Goal: Task Accomplishment & Management: Manage account settings

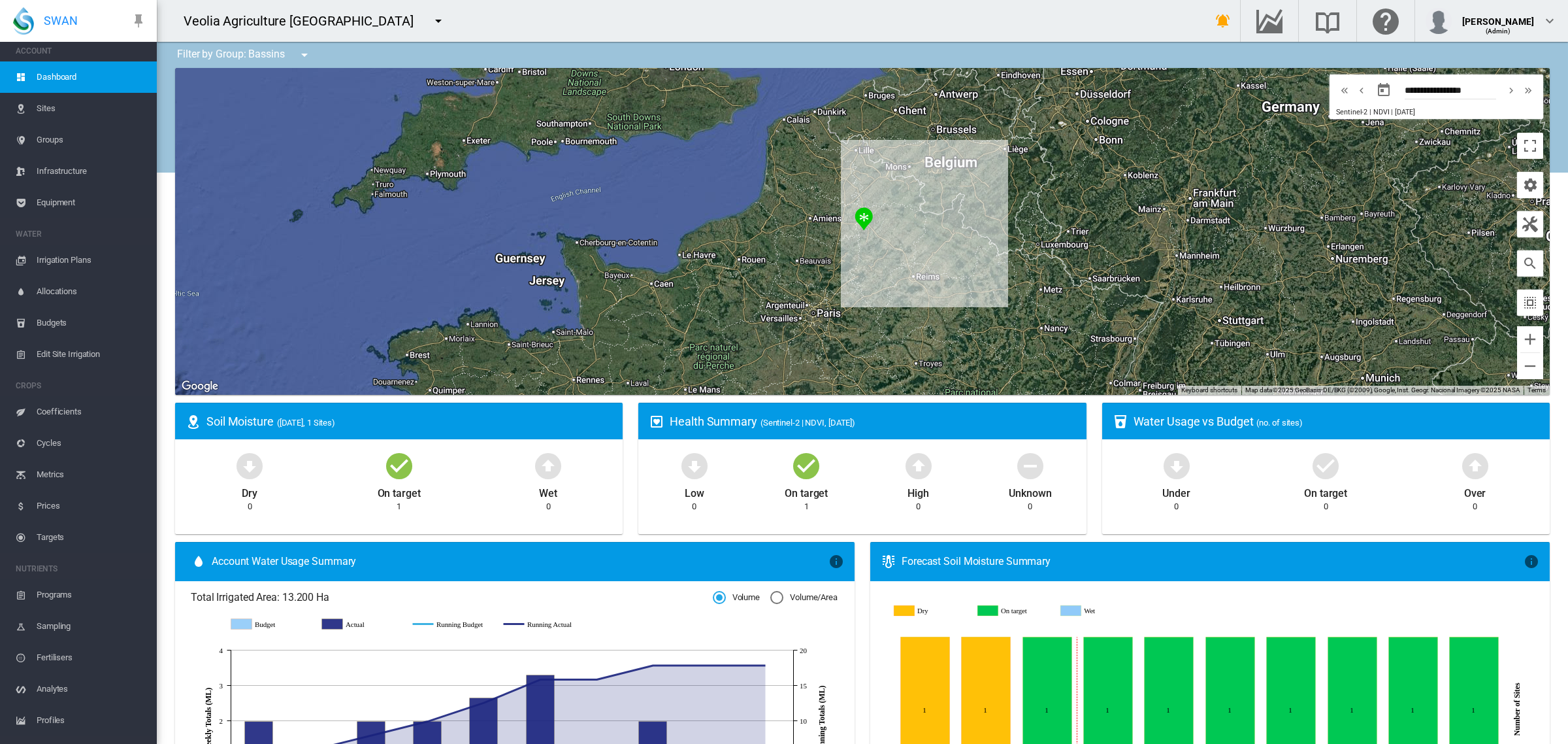
scroll to position [86, 0]
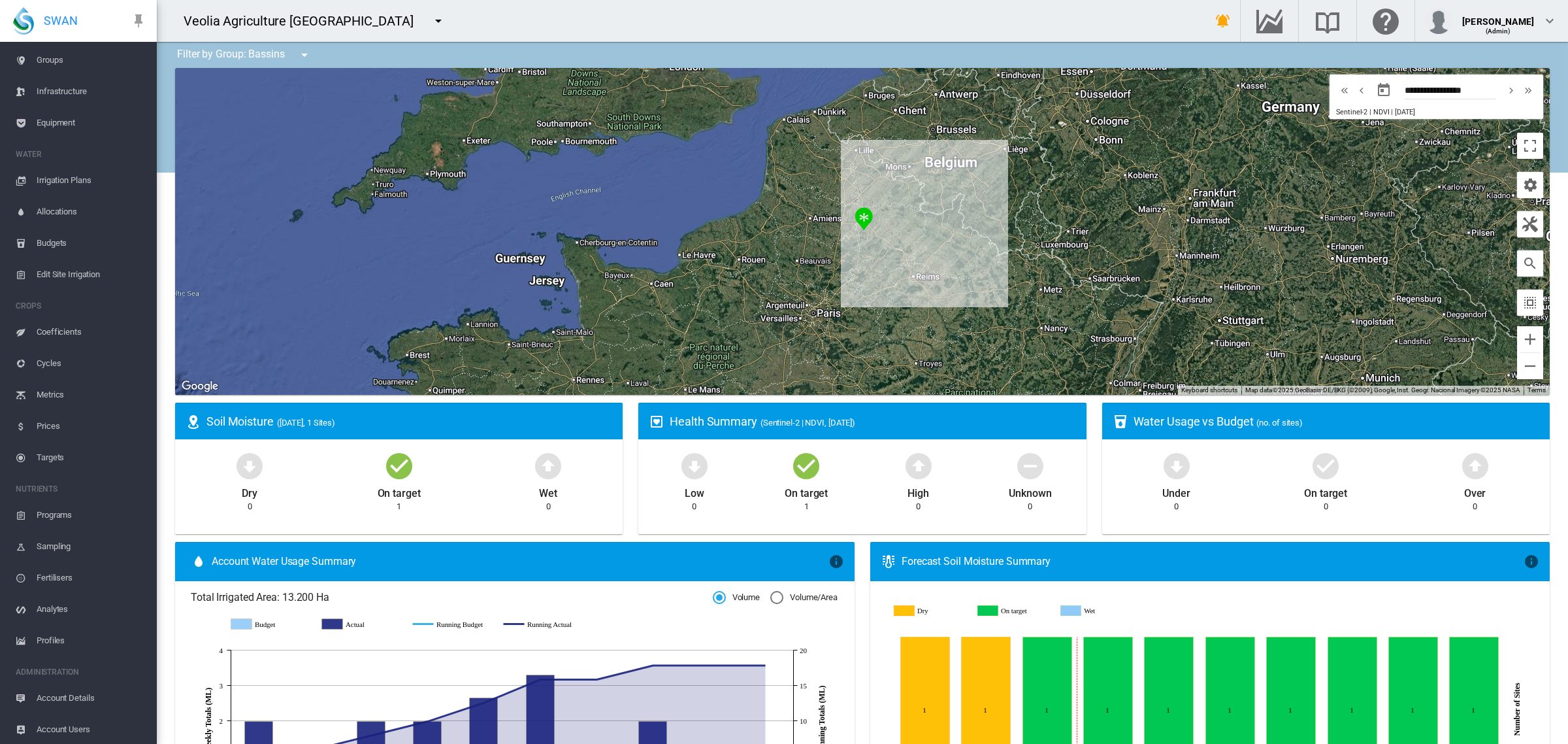
click at [63, 720] on span "Account Users" at bounding box center [91, 729] width 110 height 31
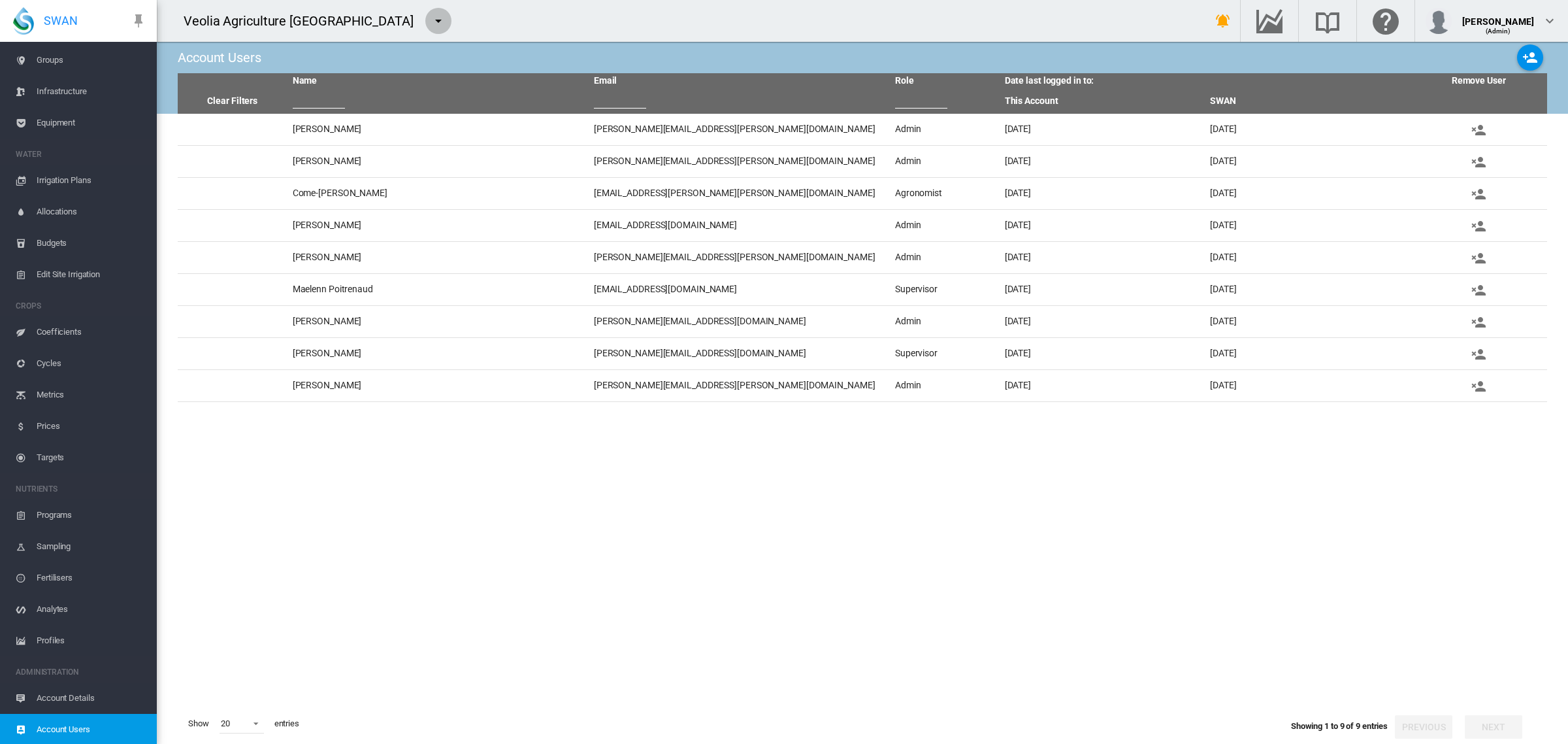
click at [430, 20] on md-icon "icon-menu-down" at bounding box center [438, 21] width 16 height 16
type input "***"
click at [373, 62] on button "Moricom Orchards" at bounding box center [400, 70] width 134 height 31
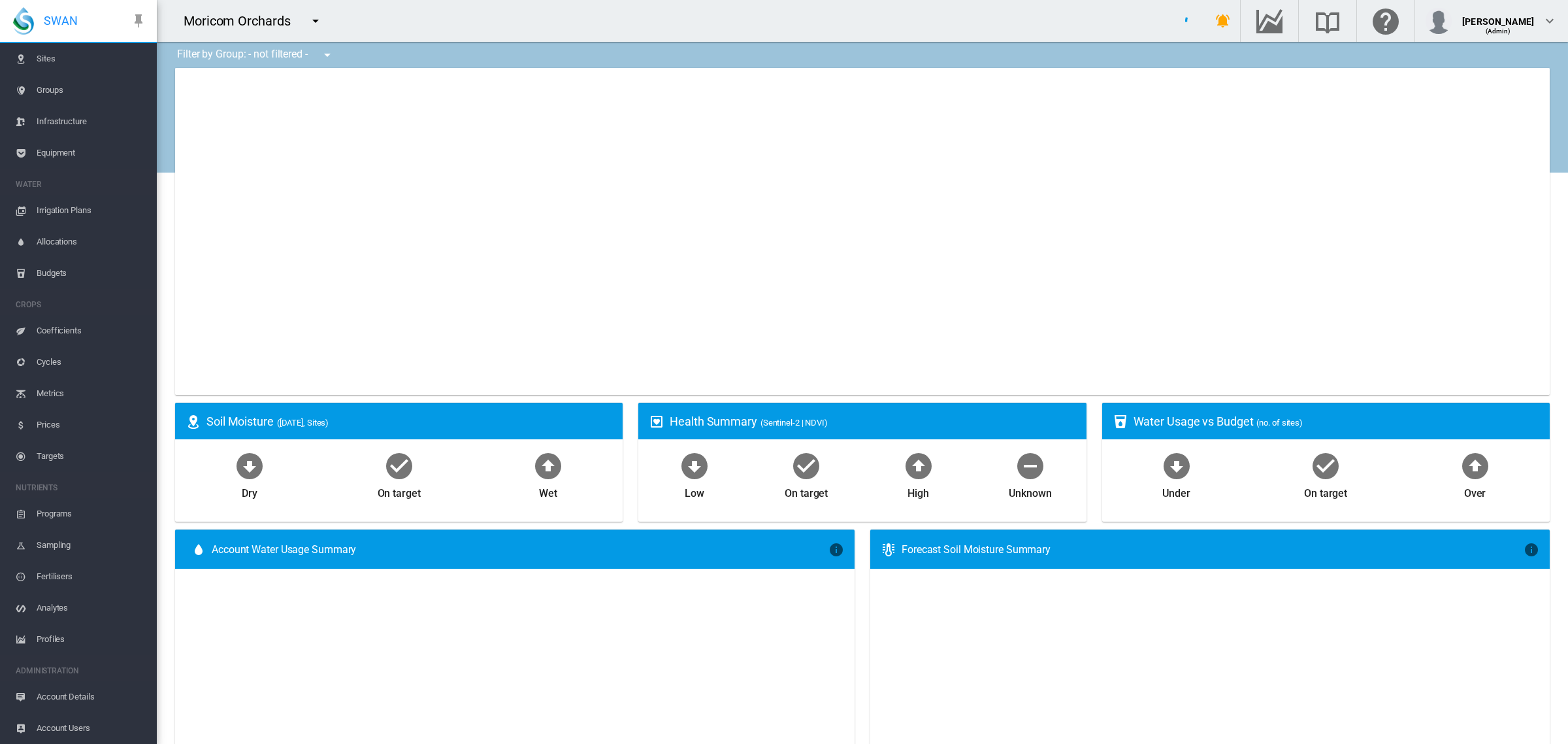
scroll to position [55, 0]
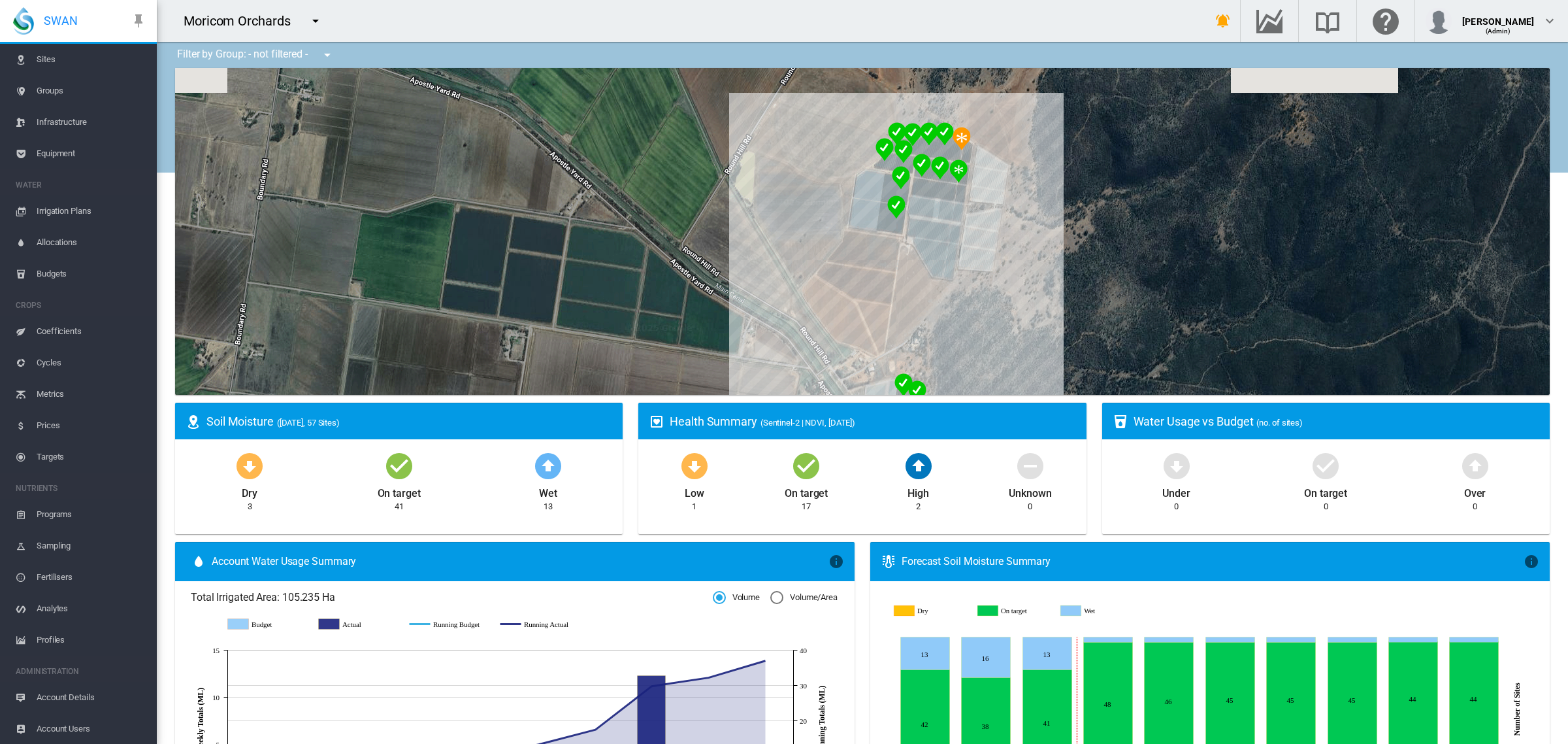
click at [74, 725] on span "Account Users" at bounding box center [91, 728] width 110 height 31
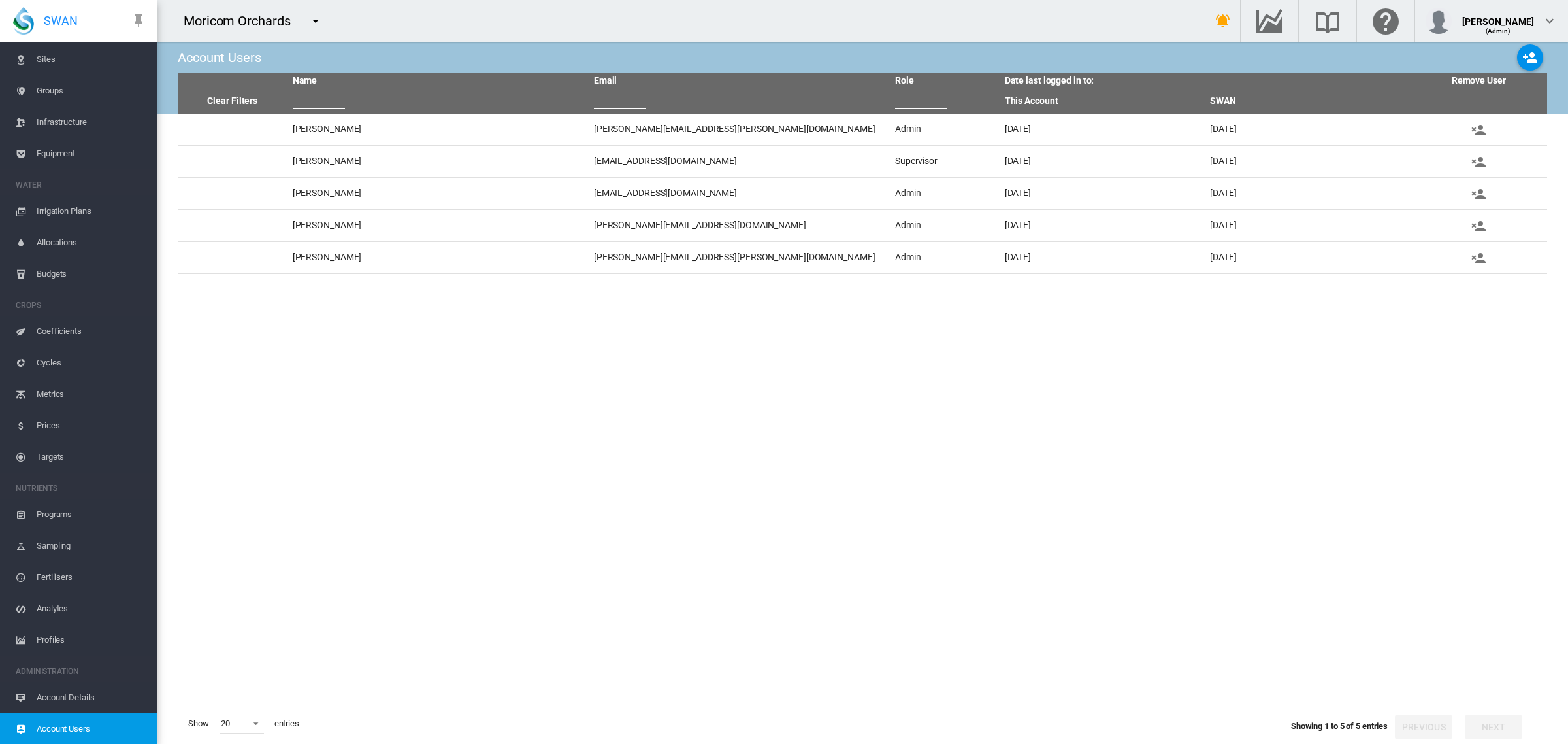
click at [317, 18] on md-icon "icon-menu-down" at bounding box center [316, 21] width 16 height 16
type input "*"
